Goal: Task Accomplishment & Management: Use online tool/utility

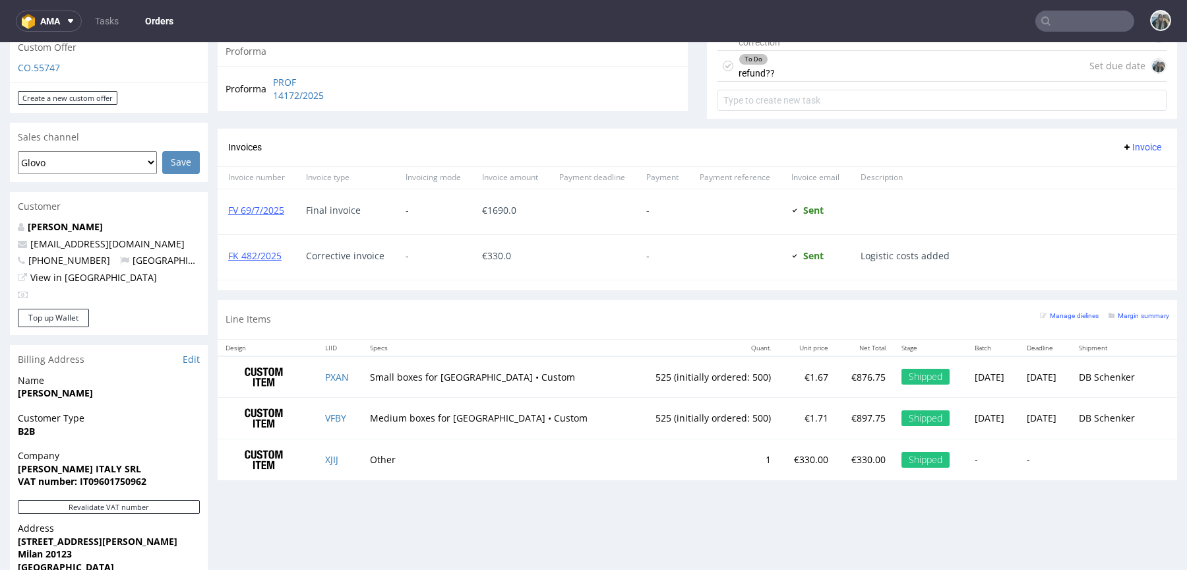
scroll to position [488, 0]
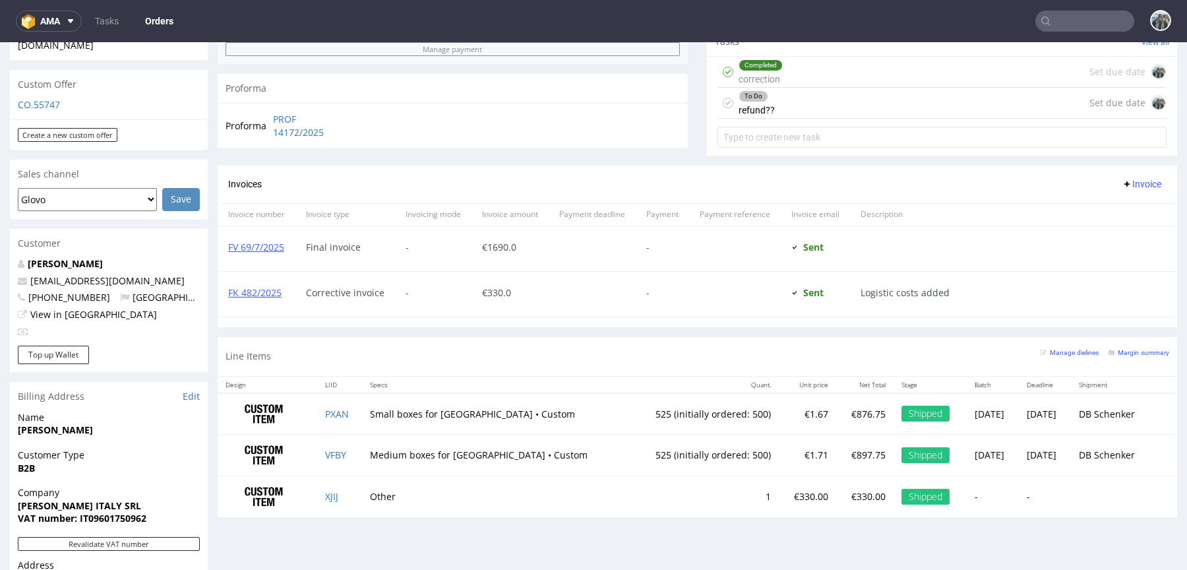
click at [803, 105] on div "To Do refund?? Set due date" at bounding box center [942, 103] width 449 height 31
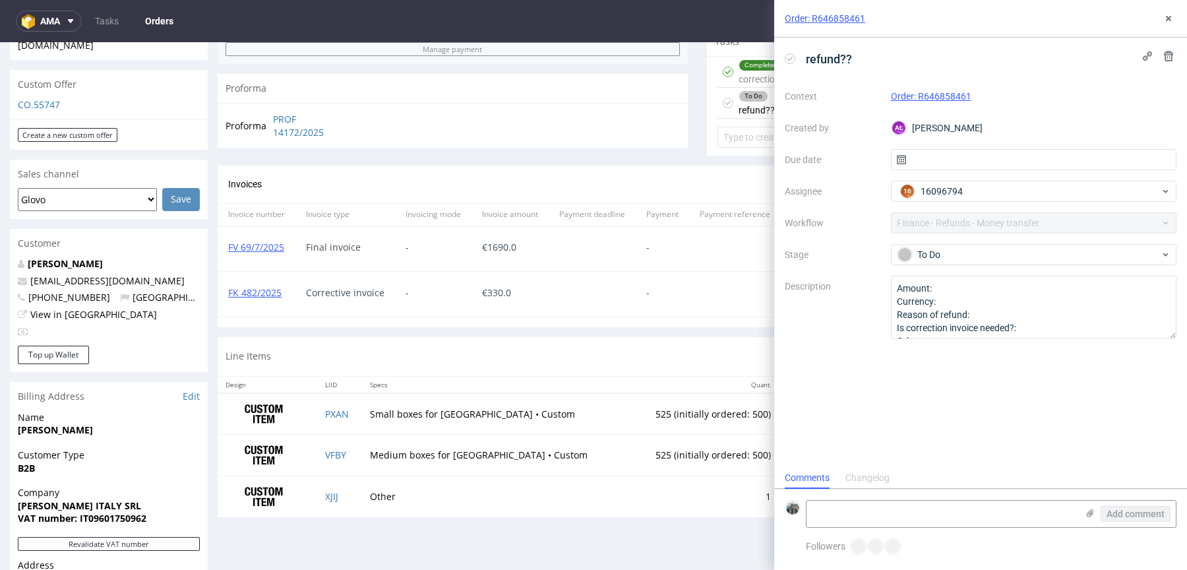
scroll to position [11, 0]
click at [755, 80] on div "Completed correction" at bounding box center [761, 72] width 44 height 30
click at [755, 71] on div "Completed correction" at bounding box center [761, 72] width 44 height 30
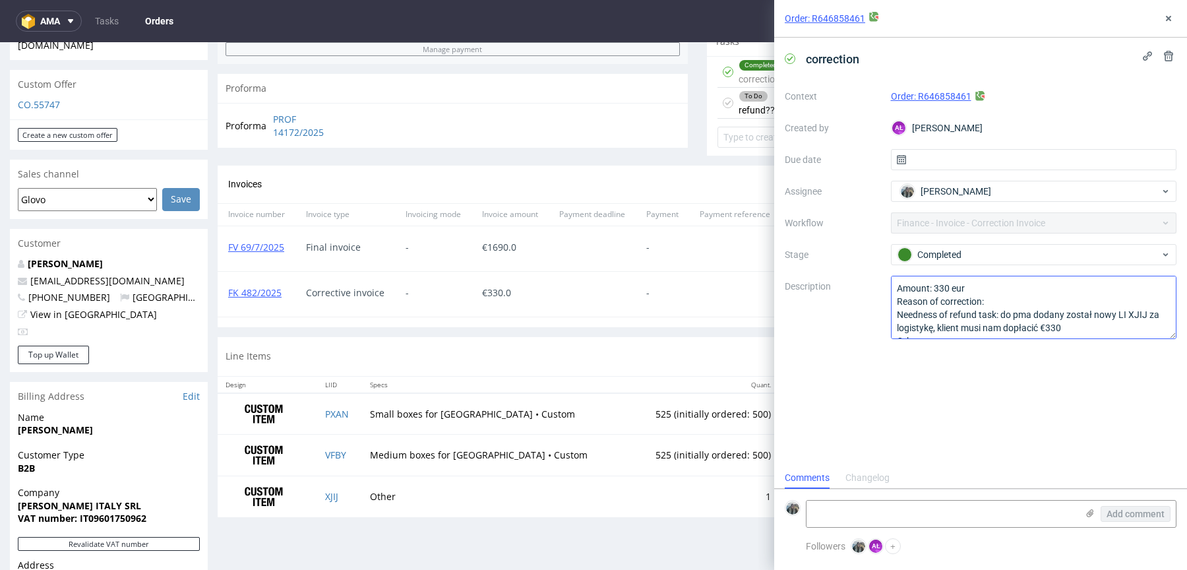
scroll to position [14, 0]
drag, startPoint x: 1074, startPoint y: 312, endPoint x: 1074, endPoint y: 326, distance: 14.5
click at [1074, 326] on textarea "Amount: 330 eur Reason of correction: Needness of refund task: do pma dodany zo…" at bounding box center [1034, 307] width 286 height 63
click at [1048, 365] on div "correction Context Order: R646858461 Created by AŁ Aleksandra Łętowska Due date…" at bounding box center [980, 252] width 413 height 429
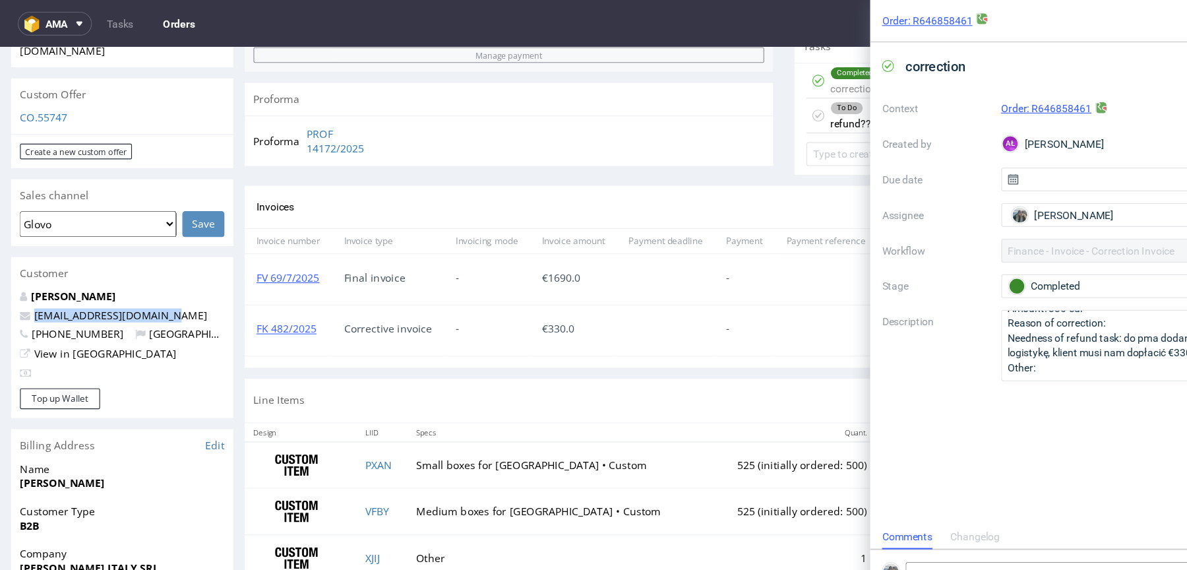
drag, startPoint x: 153, startPoint y: 259, endPoint x: 0, endPoint y: 262, distance: 153.0
click at [0, 262] on div "Order via Offer R646858461 03.06.2025 09:09 AM Mark this order as problematic I…" at bounding box center [593, 217] width 1187 height 1251
copy span "lucie.d@issey-europe.com"
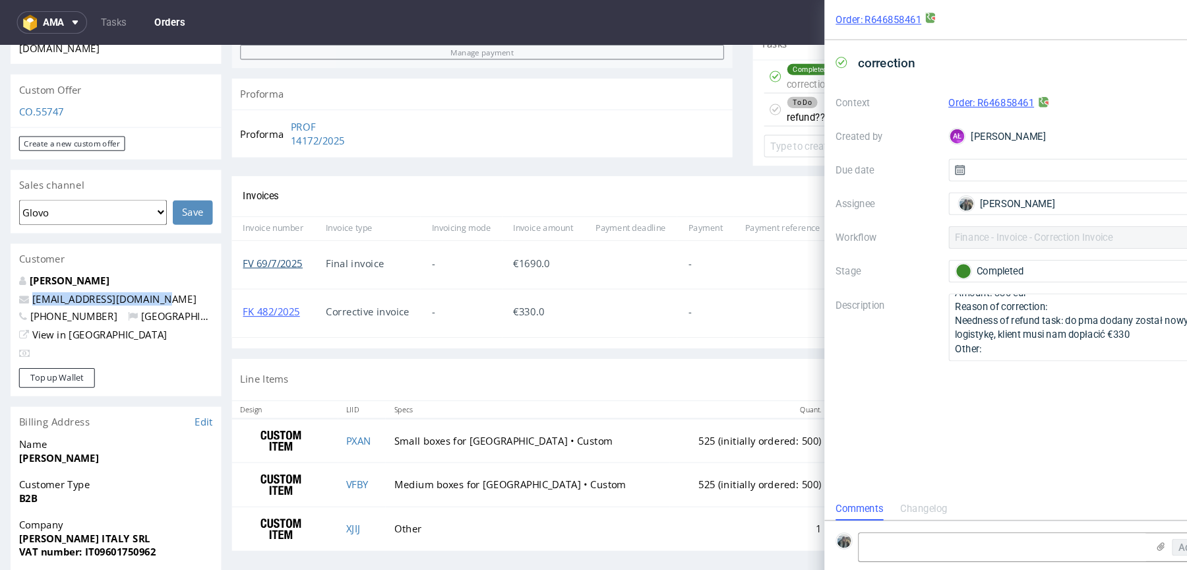
click at [274, 248] on link "FV 69/7/2025" at bounding box center [256, 249] width 56 height 13
click at [268, 296] on link "FK 482/2025" at bounding box center [254, 295] width 53 height 13
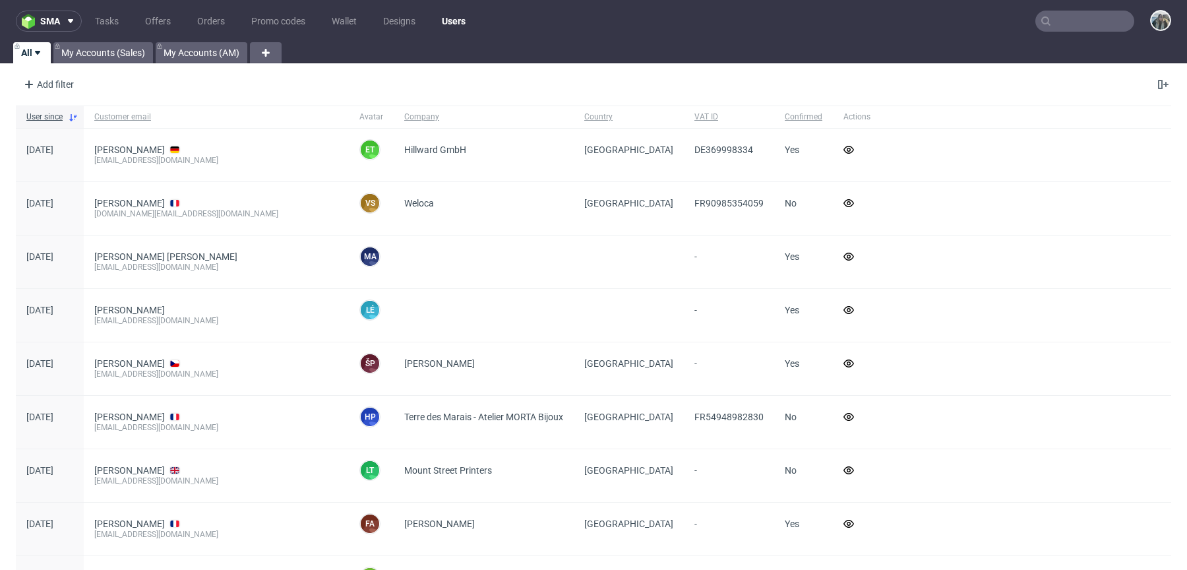
click at [1086, 16] on input "text" at bounding box center [1084, 21] width 99 height 21
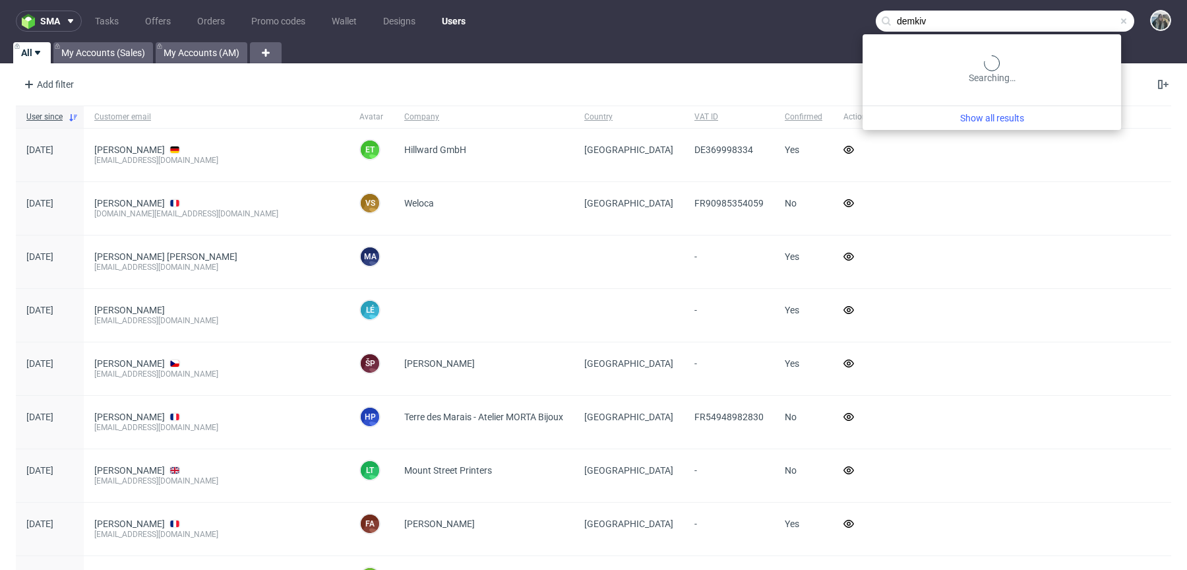
type input "demkiv"
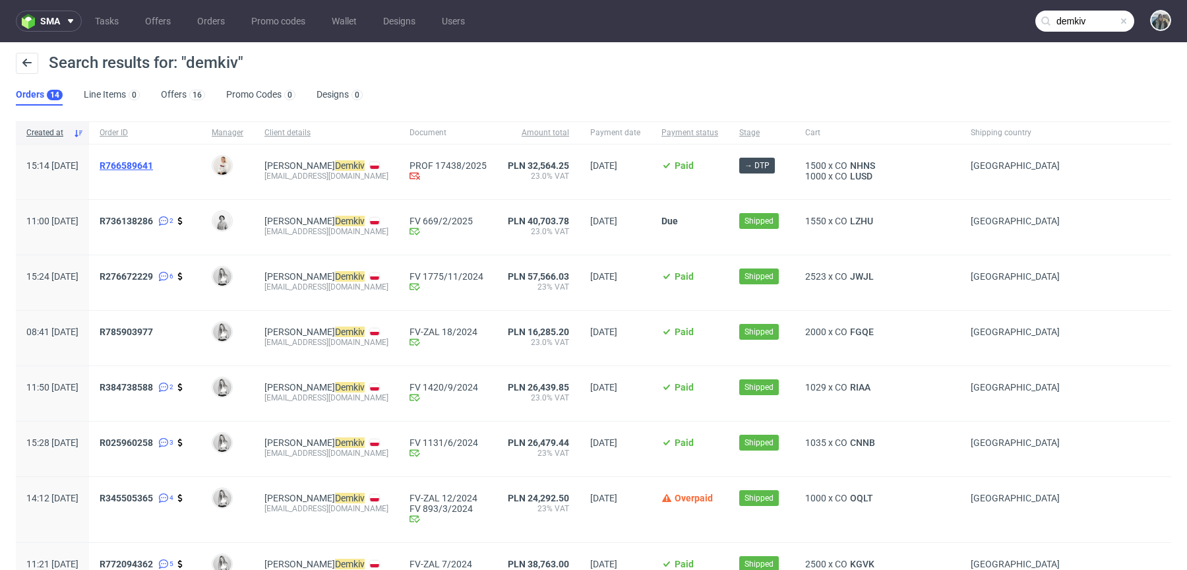
drag, startPoint x: 142, startPoint y: 177, endPoint x: 140, endPoint y: 169, distance: 8.0
click at [140, 170] on span "R766589641" at bounding box center [145, 171] width 91 height 23
drag, startPoint x: 149, startPoint y: 181, endPoint x: 135, endPoint y: 166, distance: 20.5
click at [136, 168] on div "R 766589641" at bounding box center [145, 171] width 112 height 55
copy span "R 766589641"
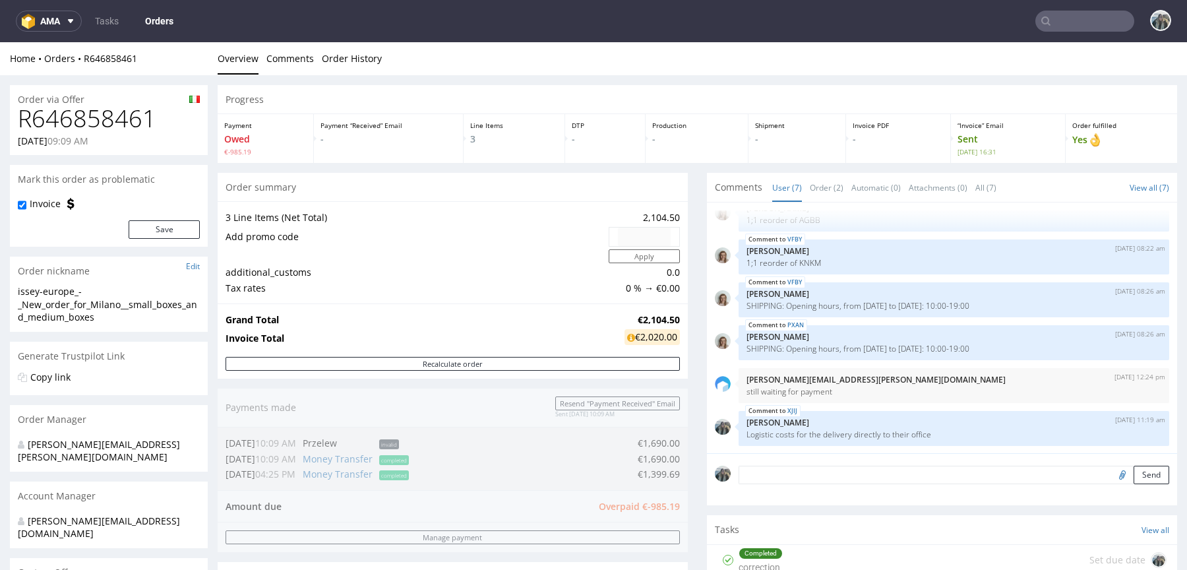
scroll to position [280, 0]
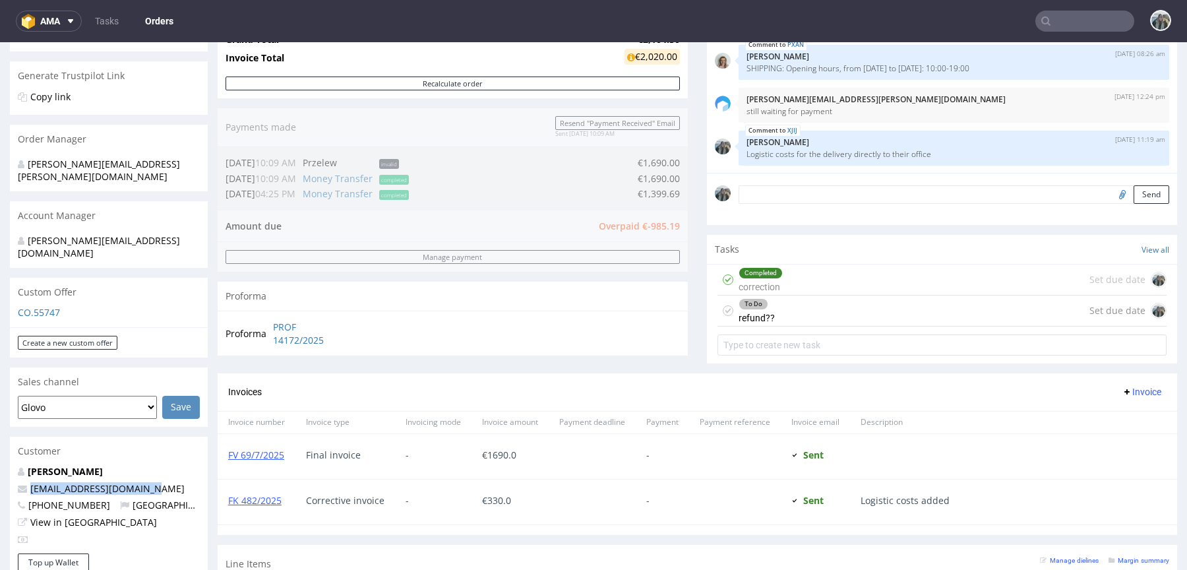
drag, startPoint x: 146, startPoint y: 461, endPoint x: 9, endPoint y: 461, distance: 137.2
click at [18, 482] on p "lucie.d@issey-europe.com" at bounding box center [109, 488] width 182 height 13
copy span "lucie.d@issey-europe.com"
